Goal: Register for event/course

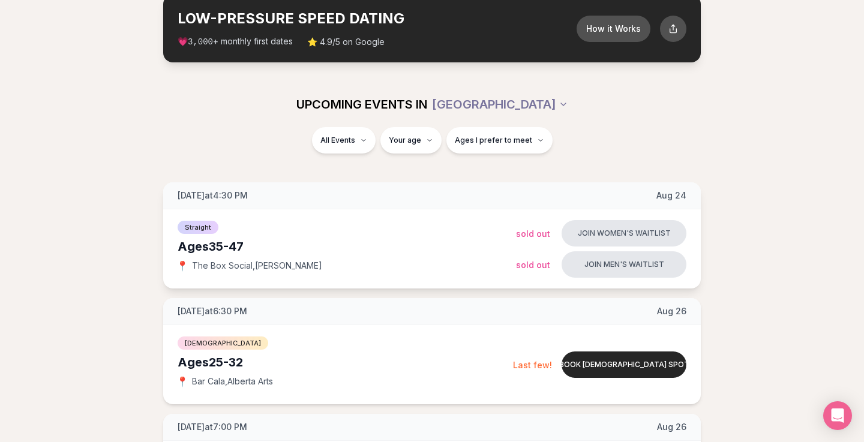
scroll to position [75, 0]
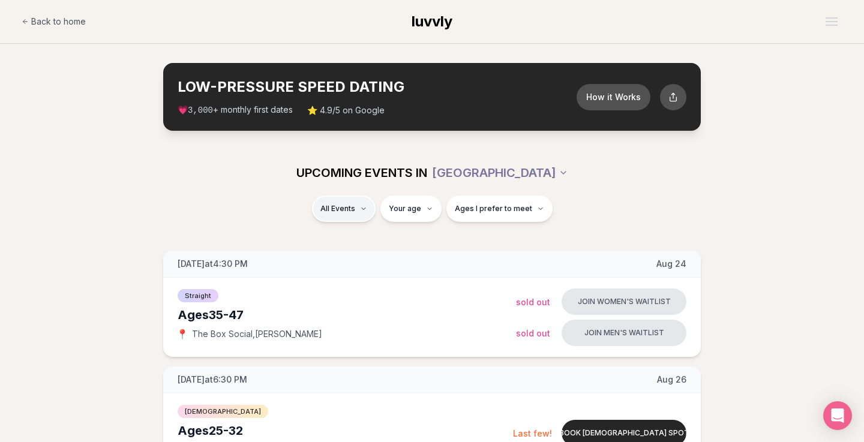
scroll to position [0, 0]
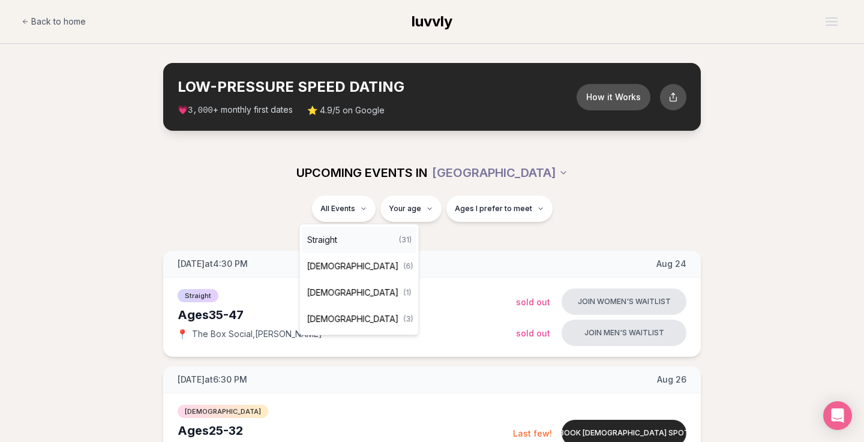
click at [341, 239] on div "Straight ( 31 )" at bounding box center [359, 240] width 114 height 26
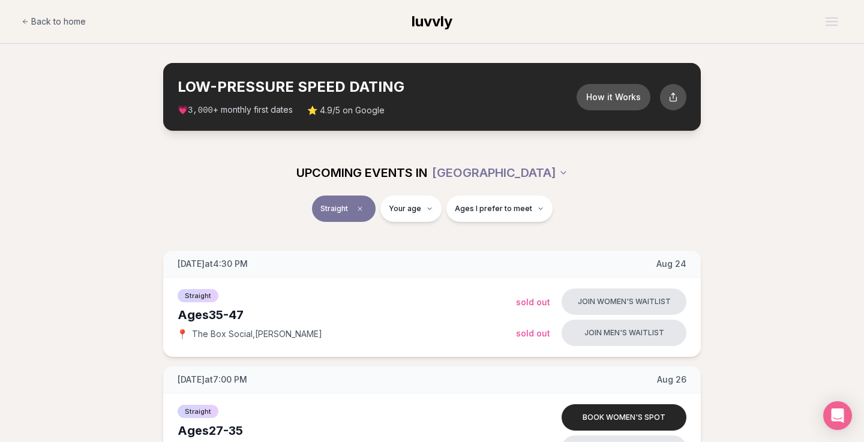
click at [422, 194] on div "UPCOMING EVENTS IN PORTLAND" at bounding box center [431, 173] width 691 height 46
click at [491, 202] on button "Ages I prefer to meet" at bounding box center [499, 209] width 106 height 26
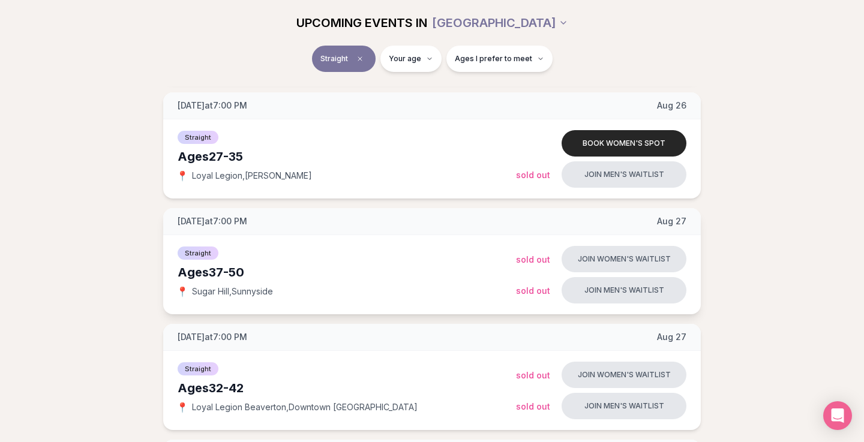
scroll to position [274, 0]
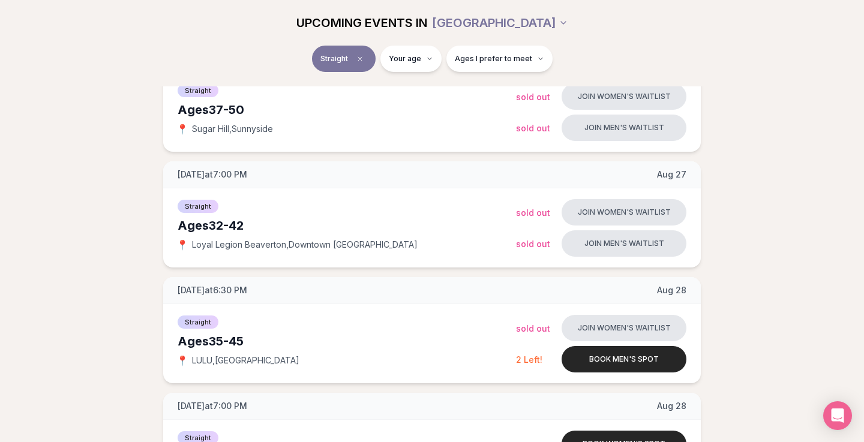
scroll to position [556, 0]
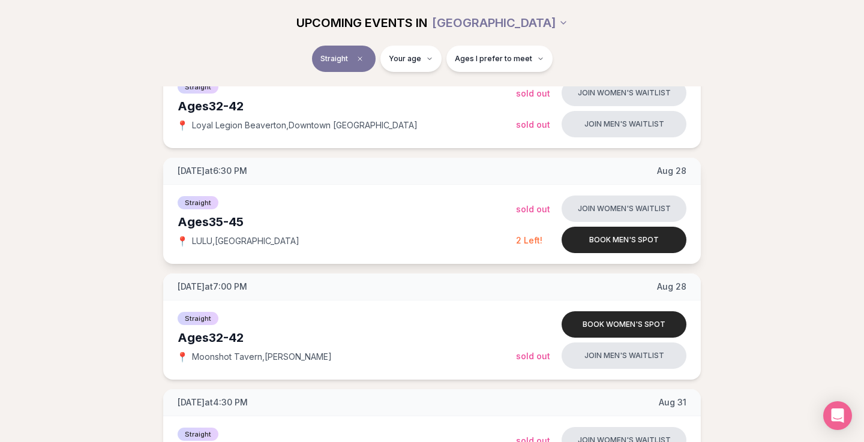
click at [462, 225] on div "Ages [DEMOGRAPHIC_DATA]" at bounding box center [347, 222] width 338 height 17
click at [608, 238] on button "Book men's spot" at bounding box center [623, 240] width 125 height 26
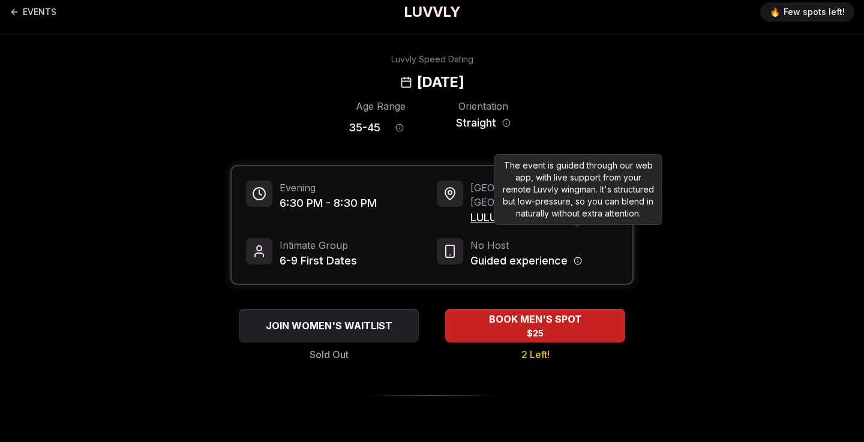
click at [576, 257] on icon "Host information" at bounding box center [577, 261] width 8 height 8
click at [599, 247] on div "No Host Guided experience" at bounding box center [527, 253] width 181 height 31
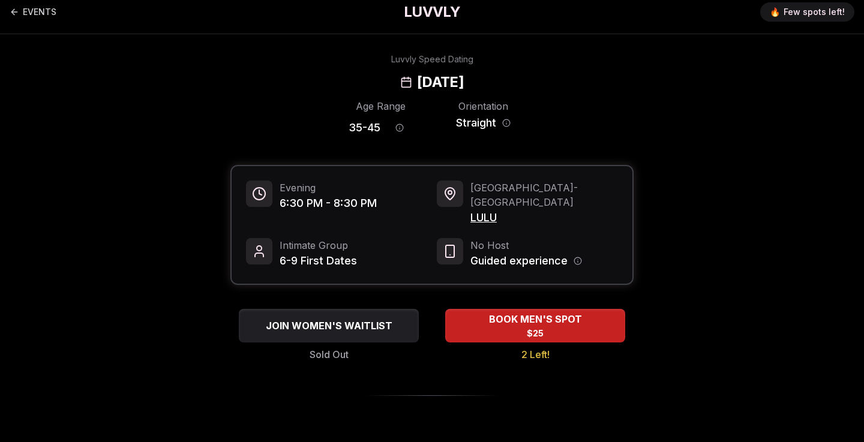
click at [396, 238] on div "Intimate Group 6-9 First Dates" at bounding box center [336, 253] width 181 height 31
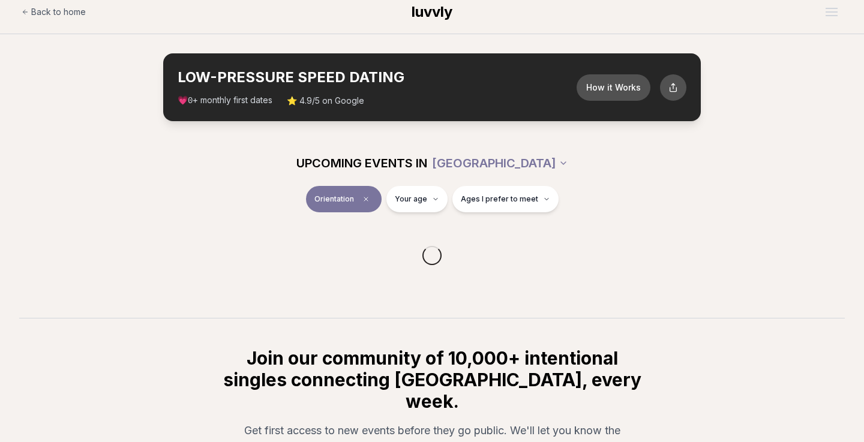
scroll to position [163, 0]
